Goal: Task Accomplishment & Management: Use online tool/utility

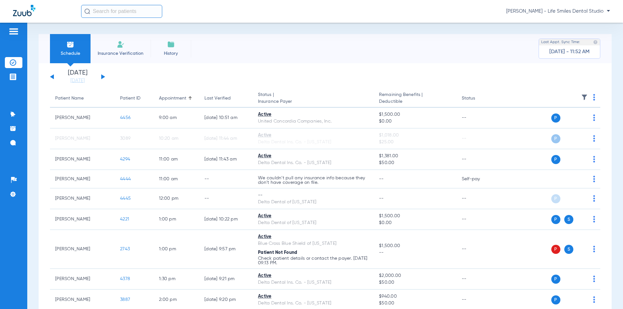
click at [102, 77] on button at bounding box center [103, 76] width 4 height 5
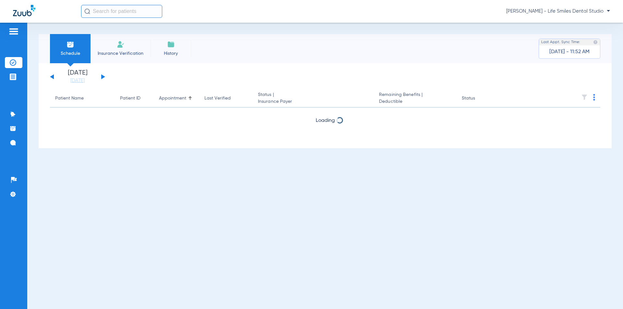
click at [102, 77] on button at bounding box center [103, 76] width 4 height 5
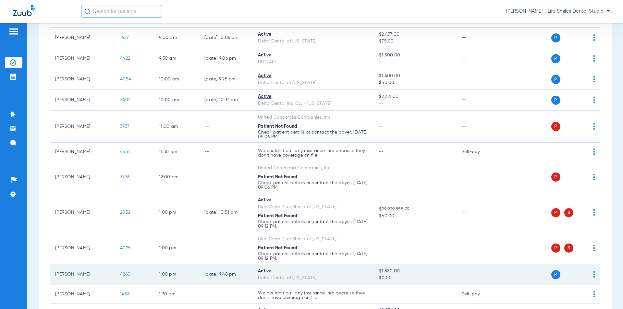
scroll to position [419, 0]
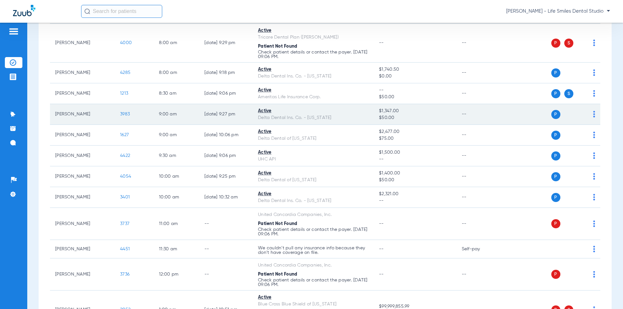
click at [121, 112] on span "3983" at bounding box center [125, 114] width 10 height 5
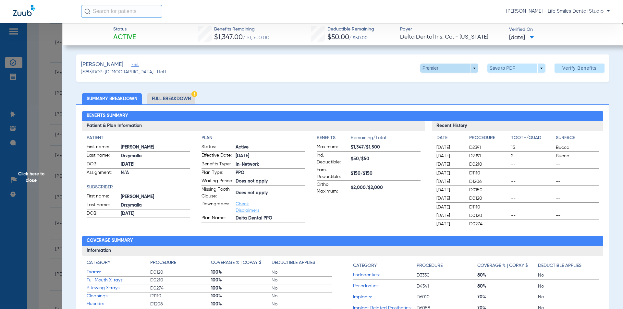
click at [420, 67] on span at bounding box center [449, 68] width 58 height 9
click at [419, 81] on button "PPO" at bounding box center [435, 81] width 41 height 13
drag, startPoint x: 211, startPoint y: 29, endPoint x: 553, endPoint y: 39, distance: 342.2
click at [553, 39] on div "Status Active Benefits Remaining $1,347.00 / $1,500.00 Deductible Remaining Not…" at bounding box center [342, 34] width 560 height 23
copy div "Benefits Remaining $1,347.00 / $1,500.00 Deductible Remaining Not Provided Paye…"
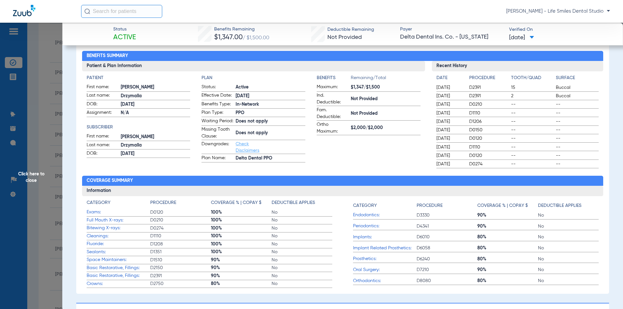
scroll to position [130, 0]
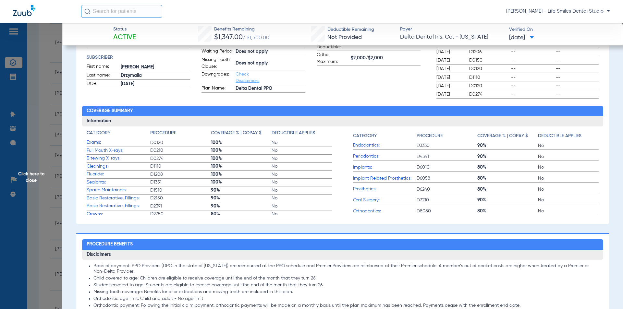
click at [57, 143] on span "Click here to close" at bounding box center [31, 177] width 62 height 309
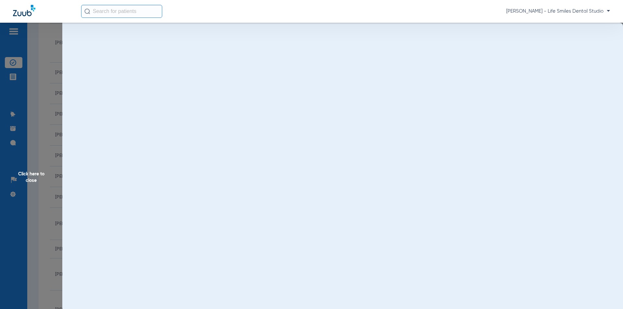
scroll to position [0, 0]
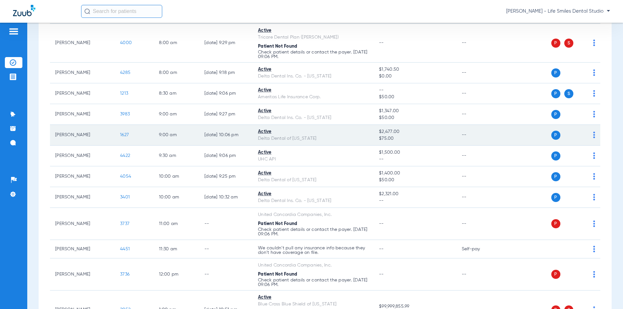
click at [122, 135] on span "1627" at bounding box center [124, 135] width 9 height 5
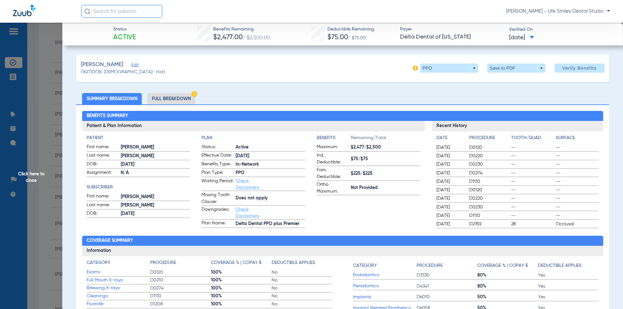
drag, startPoint x: 211, startPoint y: 27, endPoint x: 557, endPoint y: 38, distance: 346.5
click at [557, 38] on div "Status Active Benefits Remaining $2,477.00 / $2,500.00 Deductible Remaining $75…" at bounding box center [342, 34] width 560 height 23
copy div "Benefits Remaining $2,477.00 / $2,500.00 Deductible Remaining $75.00 / $75.00 P…"
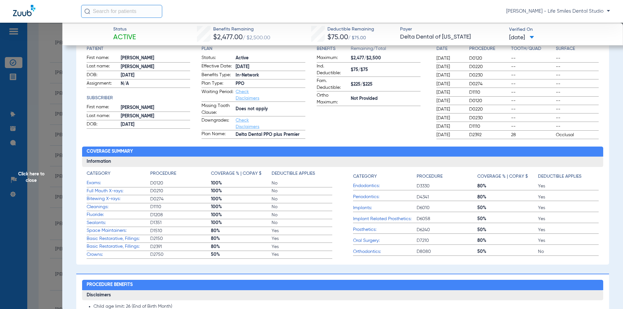
scroll to position [97, 0]
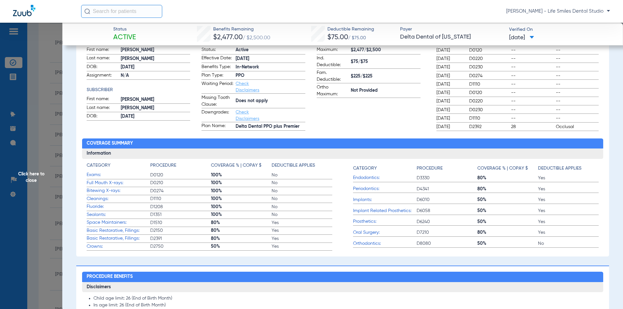
drag, startPoint x: 44, startPoint y: 113, endPoint x: 10, endPoint y: 118, distance: 34.2
click at [44, 113] on span "Click here to close" at bounding box center [31, 177] width 62 height 309
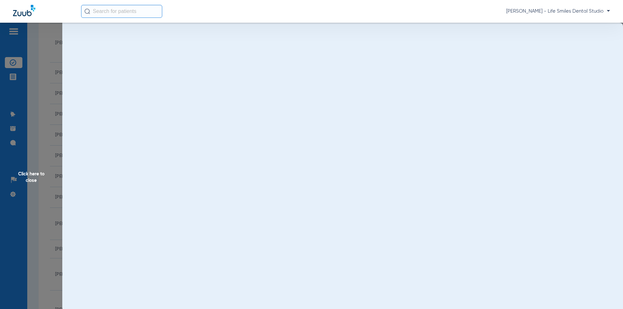
scroll to position [0, 0]
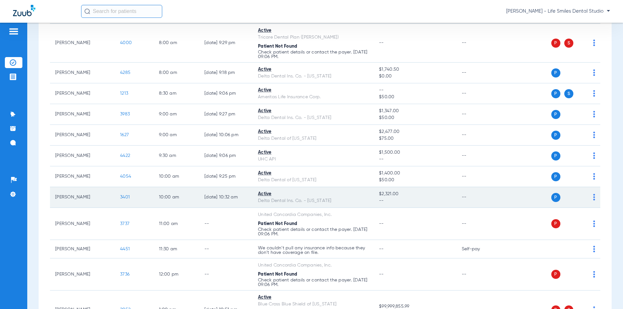
click at [129, 197] on span "3401" at bounding box center [125, 197] width 10 height 5
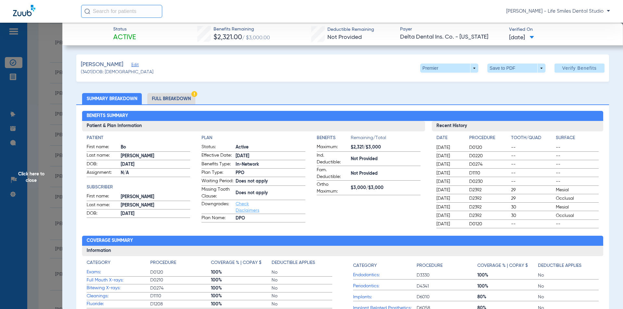
drag, startPoint x: 212, startPoint y: 28, endPoint x: 541, endPoint y: 45, distance: 329.2
click at [541, 45] on div "Status Active Benefits Remaining $2,321.00 / $3,000.00 Deductible Remaining Not…" at bounding box center [342, 34] width 560 height 23
copy div "Benefits Remaining $2,321.00 / $3,000.00 Deductible Remaining Not Provided Paye…"
click at [429, 67] on span at bounding box center [449, 68] width 58 height 9
click at [428, 84] on button "Delta Dental DPO Dentist" at bounding box center [446, 81] width 62 height 13
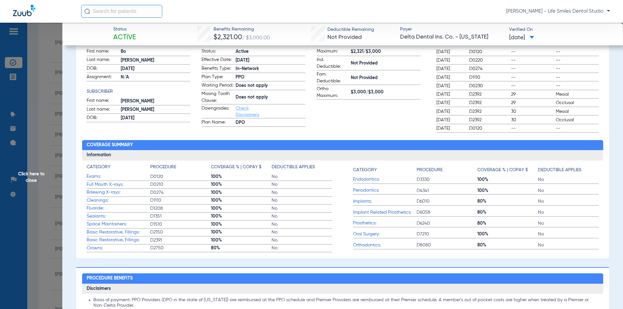
scroll to position [97, 0]
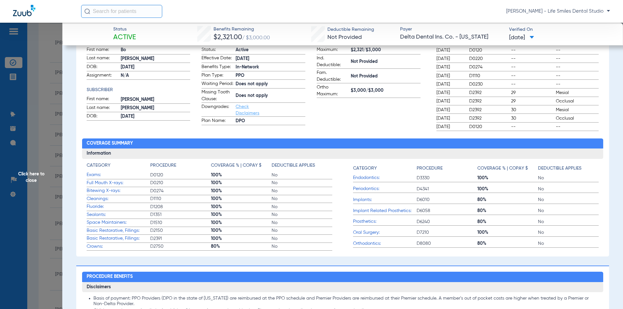
click at [56, 180] on span "Click here to close" at bounding box center [31, 177] width 62 height 309
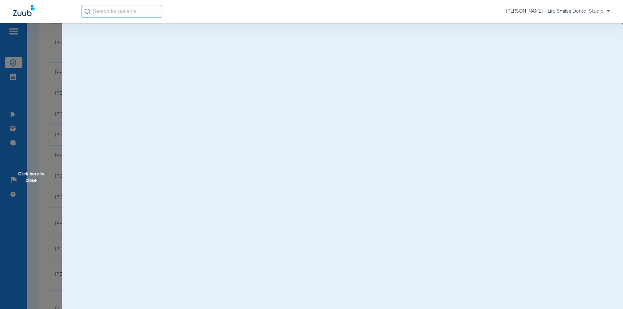
scroll to position [0, 0]
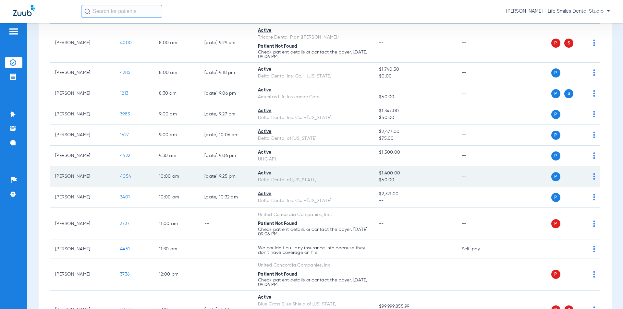
click at [124, 176] on span "4054" at bounding box center [125, 176] width 11 height 5
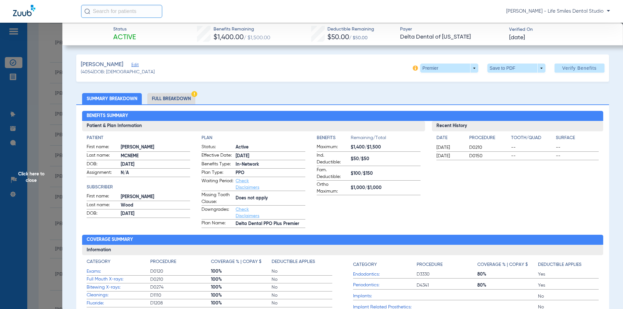
drag, startPoint x: 210, startPoint y: 28, endPoint x: 420, endPoint y: 62, distance: 212.8
click at [375, 38] on div "Status Active Benefits Remaining $1,400.00 / $1,500.00 Deductible Remaining $50…" at bounding box center [342, 34] width 560 height 23
click at [353, 72] on div "[PERSON_NAME] Edit (4054) DOB: [DEMOGRAPHIC_DATA] Premier arrow_drop_down Save …" at bounding box center [342, 67] width 532 height 27
click at [413, 72] on div "Premier arrow_drop_down Save to PDF arrow_drop_down Verify Benefits" at bounding box center [508, 68] width 192 height 9
click at [420, 69] on span at bounding box center [449, 68] width 58 height 9
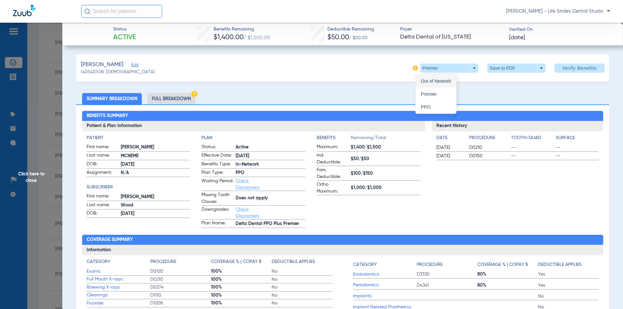
click at [422, 83] on span "Out of Network" at bounding box center [436, 81] width 30 height 5
click at [425, 69] on span at bounding box center [449, 68] width 58 height 9
click at [425, 105] on span "PPO" at bounding box center [436, 107] width 30 height 5
drag, startPoint x: 211, startPoint y: 29, endPoint x: 533, endPoint y: 38, distance: 321.8
click at [536, 39] on div "Status Active Benefits Remaining $1,400.00 / $1,500.00 Deductible Remaining $50…" at bounding box center [342, 34] width 560 height 23
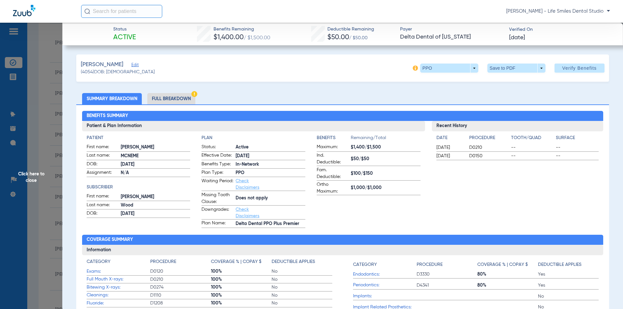
copy div "Benefits Remaining $1,400.00 / $1,500.00 Deductible Remaining $50.00 / $50.00 P…"
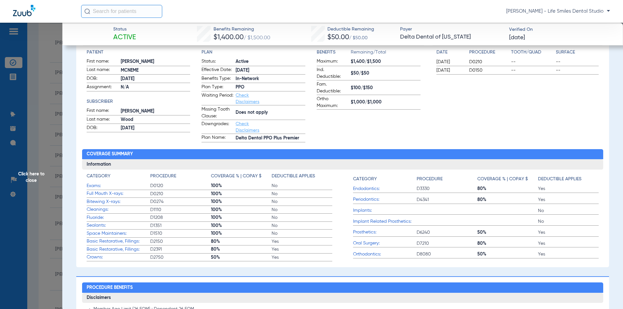
scroll to position [97, 0]
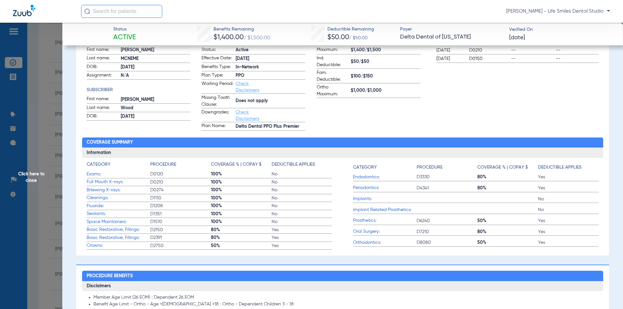
drag, startPoint x: 54, startPoint y: 132, endPoint x: 212, endPoint y: 68, distance: 170.3
click at [54, 132] on span "Click here to close" at bounding box center [31, 177] width 62 height 309
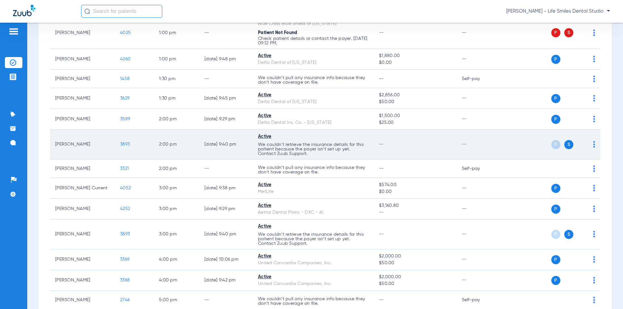
scroll to position [746, 0]
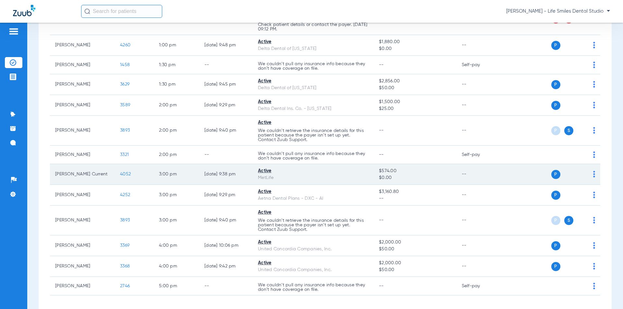
click at [129, 174] on span "4052" at bounding box center [125, 174] width 11 height 5
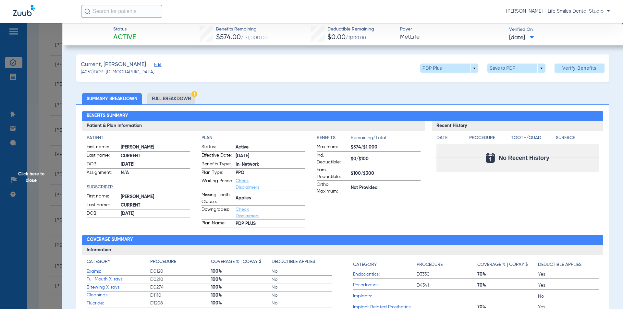
drag, startPoint x: 213, startPoint y: 28, endPoint x: 540, endPoint y: 39, distance: 327.3
click at [540, 39] on div "Status Active Benefits Remaining $574.00 / $1,000.00 Deductible Remaining $0.00…" at bounding box center [342, 34] width 560 height 23
copy div "Benefits Remaining $574.00 / $1,000.00 Deductible Remaining $0.00 / $100.00 Pay…"
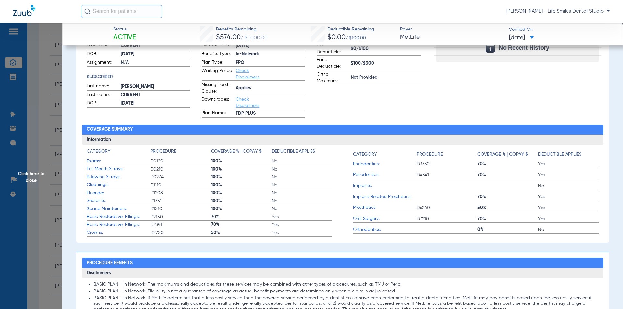
scroll to position [130, 0]
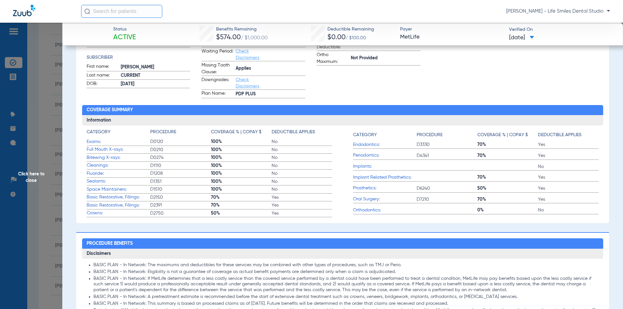
drag, startPoint x: 40, startPoint y: 160, endPoint x: 33, endPoint y: 157, distance: 8.0
click at [40, 160] on span "Click here to close" at bounding box center [31, 177] width 62 height 309
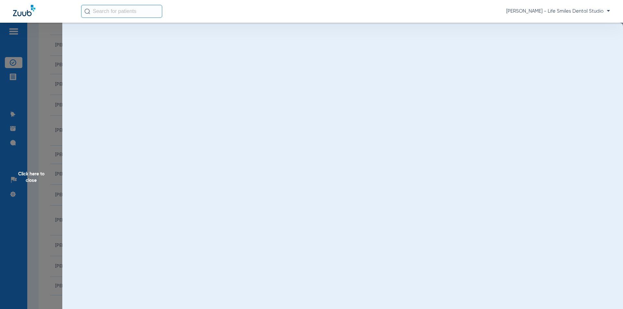
scroll to position [0, 0]
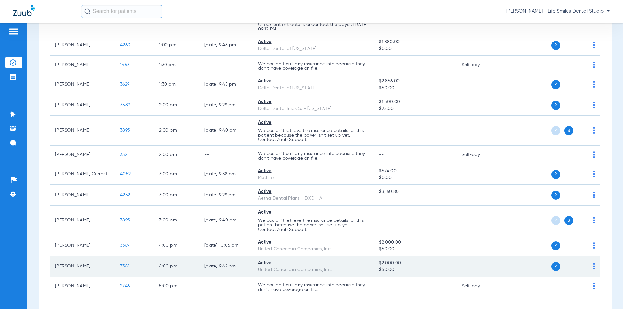
click at [123, 268] on span "3368" at bounding box center [125, 266] width 10 height 5
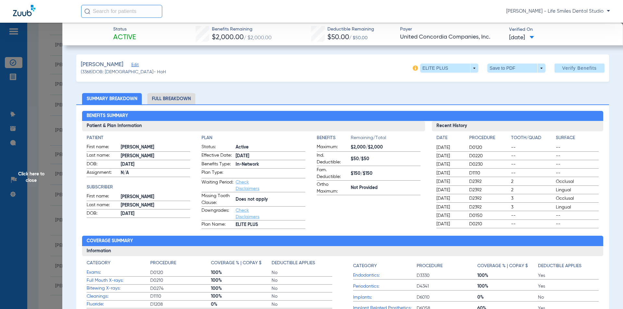
drag, startPoint x: 210, startPoint y: 26, endPoint x: 537, endPoint y: 41, distance: 327.2
click at [537, 41] on div "Status Active Benefits Remaining $2,000.00 / $2,000.00 Deductible Remaining $50…" at bounding box center [342, 34] width 560 height 23
copy div "Benefits Remaining $2,000.00 / $2,000.00 Deductible Remaining $50.00 / $50.00 P…"
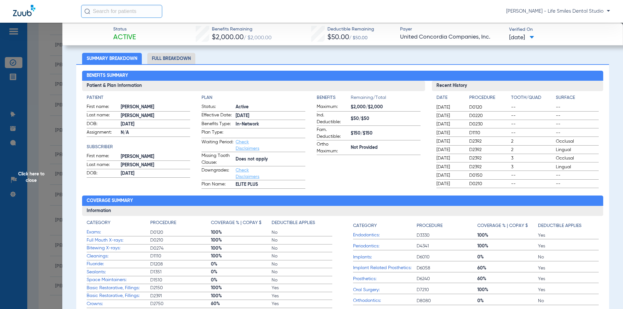
scroll to position [130, 0]
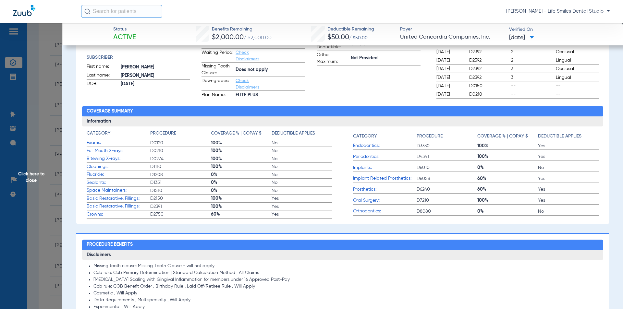
click at [46, 129] on span "Click here to close" at bounding box center [31, 177] width 62 height 309
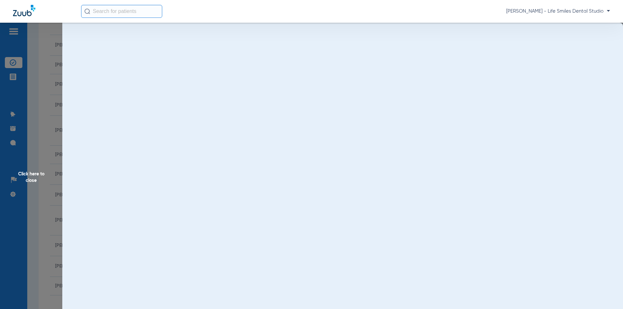
scroll to position [0, 0]
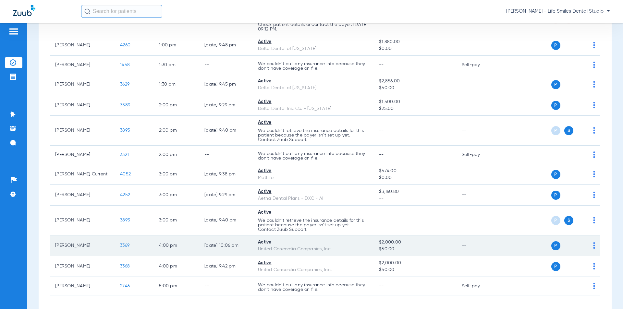
click at [124, 247] on span "3369" at bounding box center [124, 245] width 9 height 5
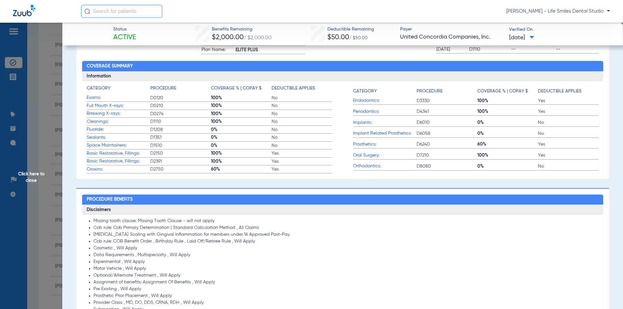
scroll to position [195, 0]
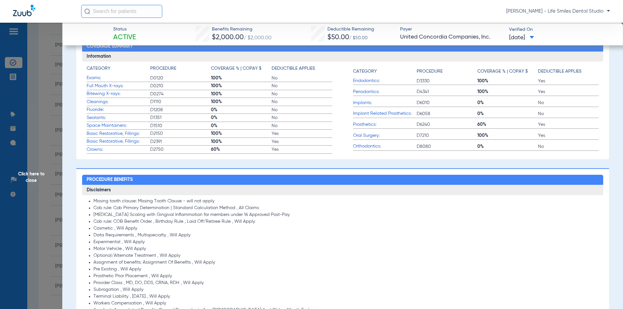
click at [55, 102] on span "Click here to close" at bounding box center [31, 177] width 62 height 309
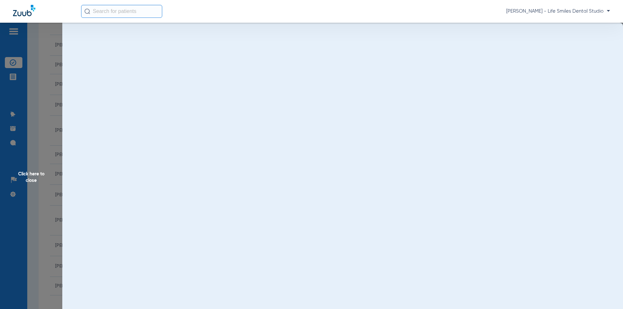
scroll to position [0, 0]
